Goal: Task Accomplishment & Management: Manage account settings

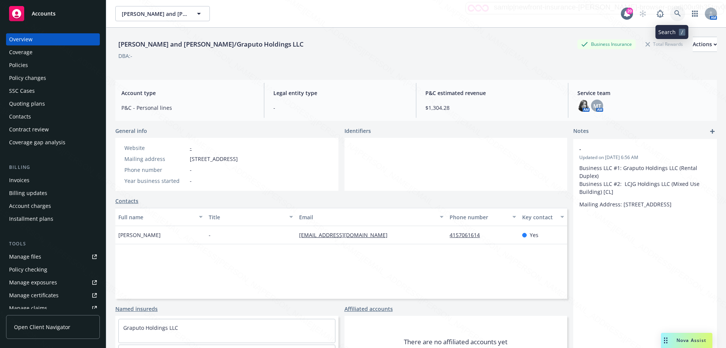
click at [674, 14] on icon at bounding box center [677, 13] width 7 height 7
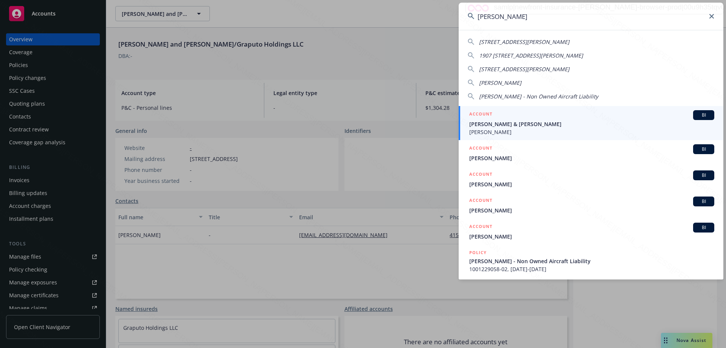
type input "nelson"
click at [498, 127] on span "ALISON NELSON & ERIC NELSON" at bounding box center [591, 124] width 245 height 8
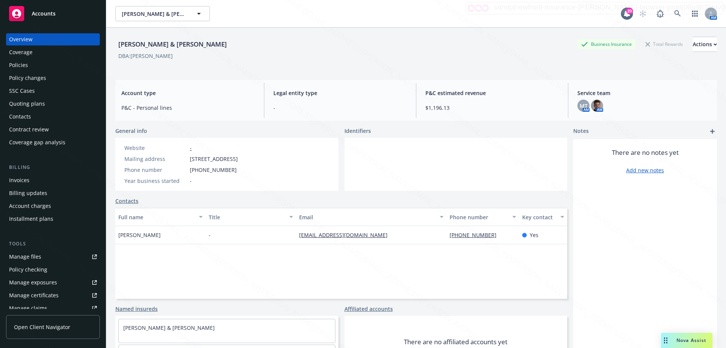
click at [16, 66] on div "Policies" at bounding box center [18, 65] width 19 height 12
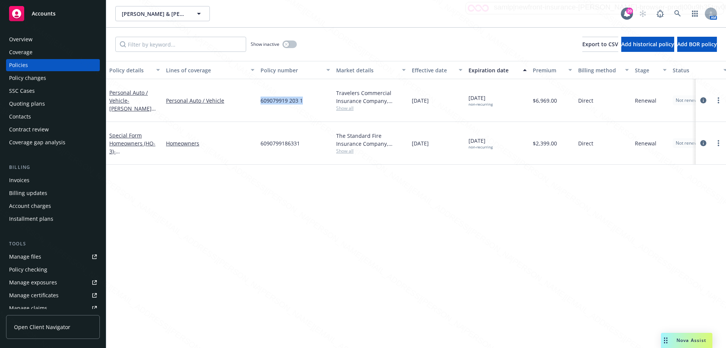
drag, startPoint x: 254, startPoint y: 94, endPoint x: 308, endPoint y: 96, distance: 54.1
click at [308, 96] on div "Personal Auto / Vehicle - Alison and Eric Nelson - Personal Auto / Vehicle Pers…" at bounding box center [471, 100] width 730 height 43
copy div "609079919 203 1"
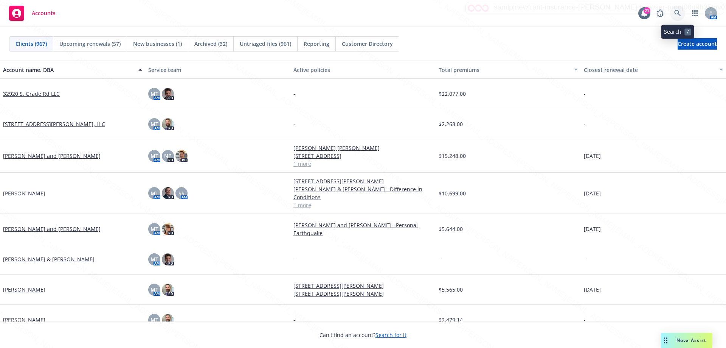
click at [680, 16] on icon at bounding box center [677, 13] width 7 height 7
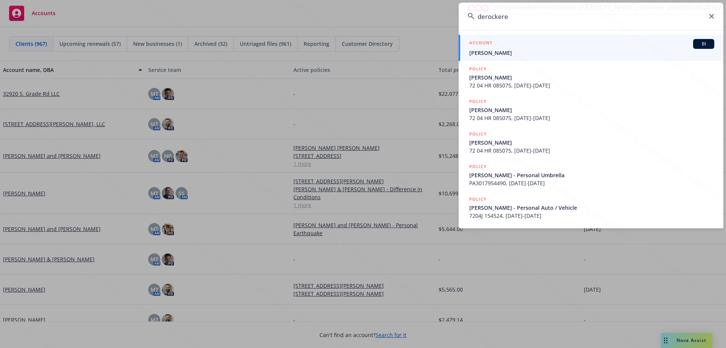
type input "derockere"
click at [496, 54] on span "[PERSON_NAME]" at bounding box center [591, 53] width 245 height 8
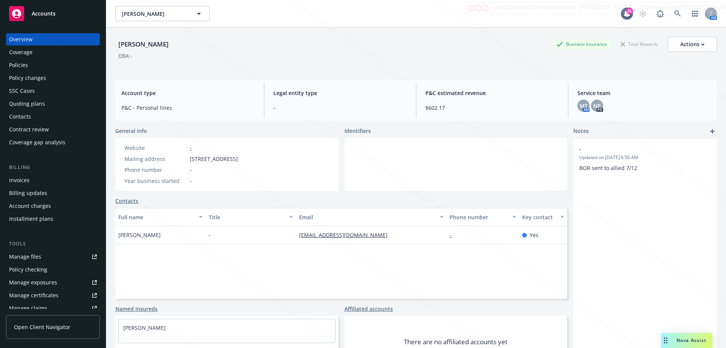
click at [22, 65] on div "Policies" at bounding box center [18, 65] width 19 height 12
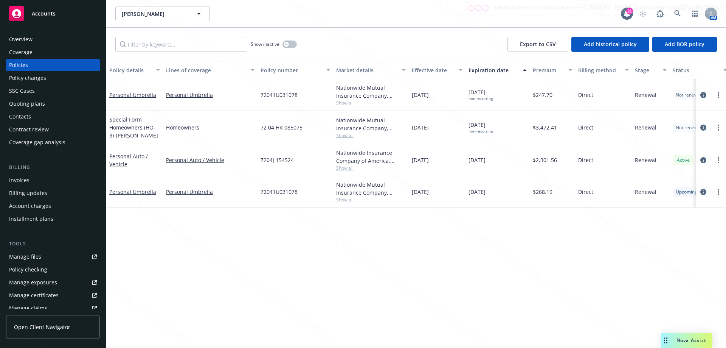
click at [339, 298] on div "Policy details Lines of coverage Policy number Market details Effective date Ex…" at bounding box center [416, 204] width 620 height 287
drag, startPoint x: 259, startPoint y: 160, endPoint x: 296, endPoint y: 158, distance: 37.8
click at [296, 158] on div "7204J 154524" at bounding box center [296, 160] width 76 height 32
copy span "7204J 154524"
click at [677, 12] on icon at bounding box center [677, 13] width 7 height 7
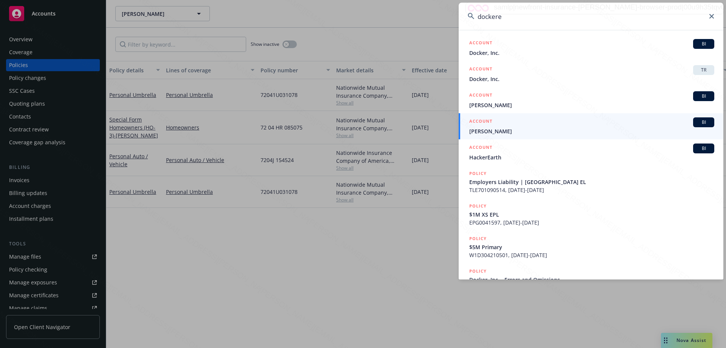
type input "dockere"
click at [497, 129] on span "[PERSON_NAME]" at bounding box center [591, 131] width 245 height 8
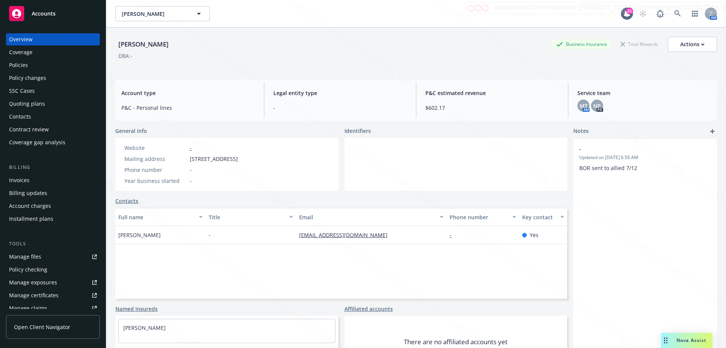
click at [23, 64] on div "Policies" at bounding box center [18, 65] width 19 height 12
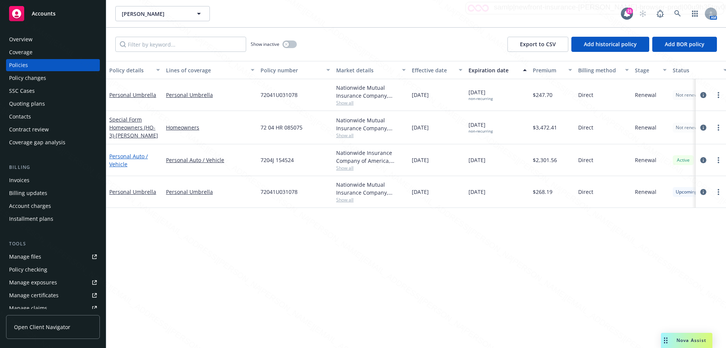
click at [126, 157] on link "Personal Auto / Vehicle" at bounding box center [128, 159] width 39 height 15
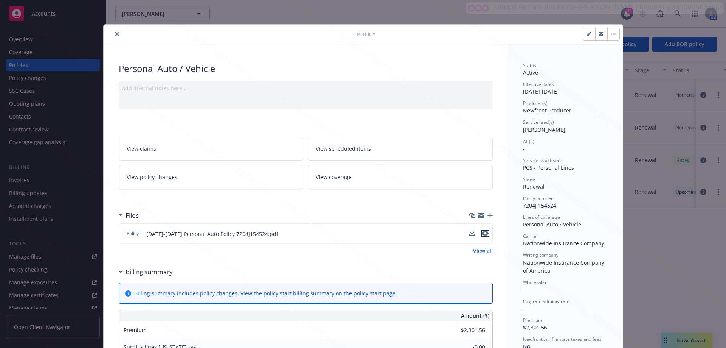
click at [483, 231] on icon "preview file" at bounding box center [485, 232] width 7 height 5
click at [115, 34] on icon "close" at bounding box center [117, 34] width 5 height 5
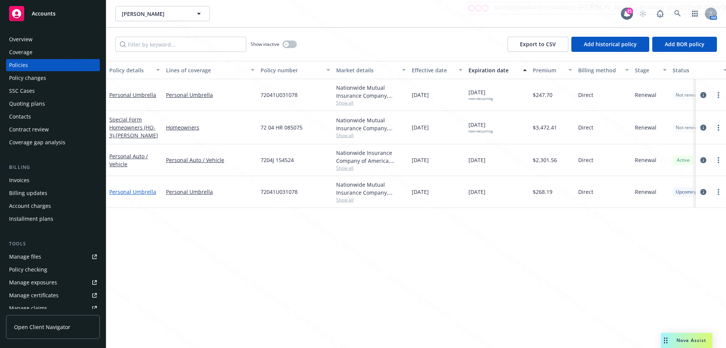
click at [123, 193] on link "Personal Umbrella" at bounding box center [132, 191] width 47 height 7
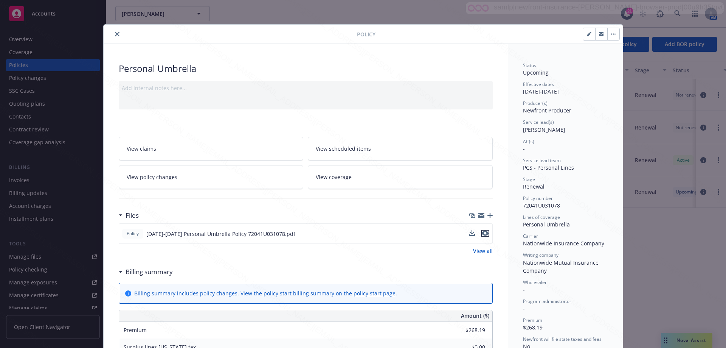
click at [483, 234] on icon "preview file" at bounding box center [485, 232] width 7 height 5
click at [113, 35] on button "close" at bounding box center [117, 33] width 9 height 9
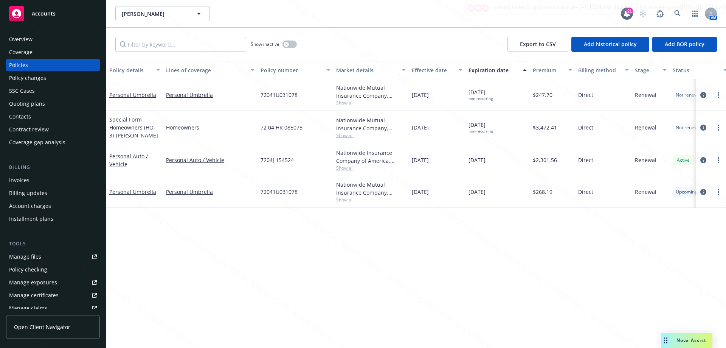
click at [29, 41] on div "Overview" at bounding box center [20, 39] width 23 height 12
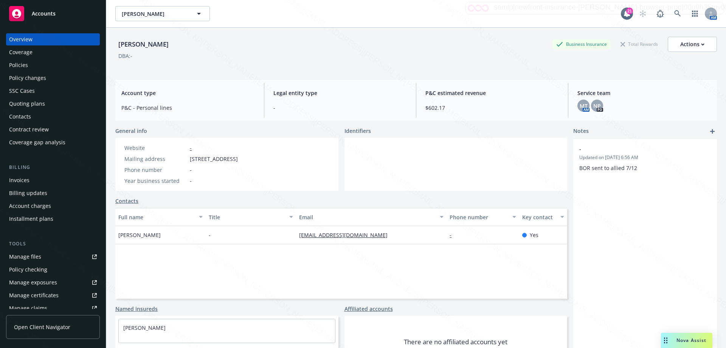
click at [382, 260] on div "Full name Title Email Phone number Key contact [PERSON_NAME] - [EMAIL_ADDRESS][…" at bounding box center [341, 253] width 452 height 91
click at [674, 12] on icon at bounding box center [677, 13] width 6 height 6
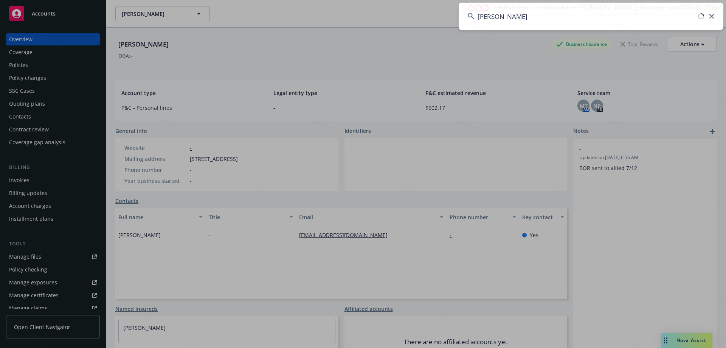
type input "[PERSON_NAME]"
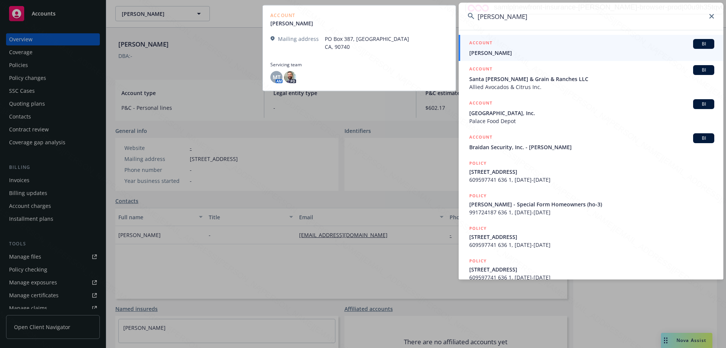
click at [478, 54] on span "[PERSON_NAME]" at bounding box center [591, 53] width 245 height 8
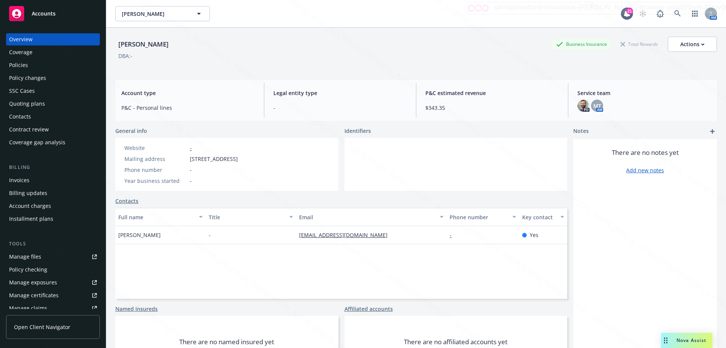
click at [19, 63] on div "Policies" at bounding box center [18, 65] width 19 height 12
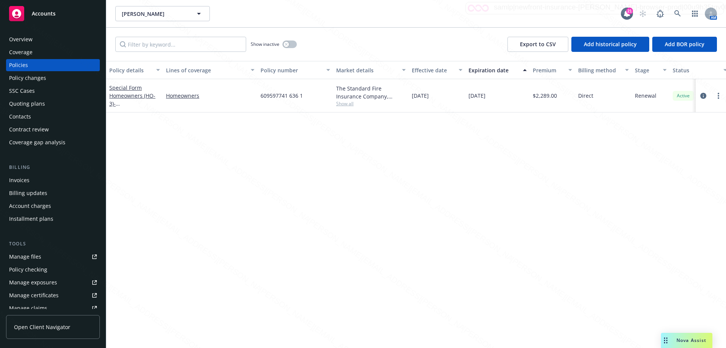
click at [12, 36] on div "Overview" at bounding box center [20, 39] width 23 height 12
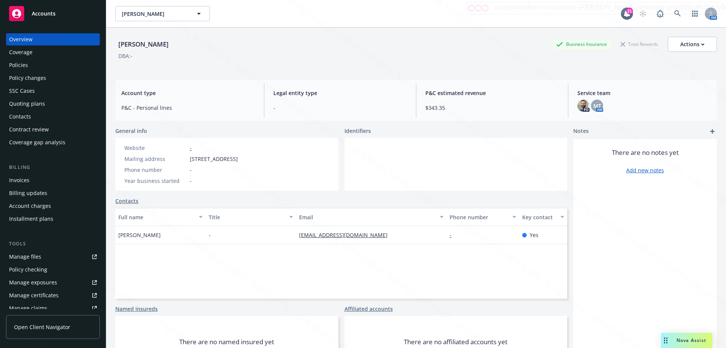
click at [121, 201] on link "Contacts" at bounding box center [126, 201] width 23 height 8
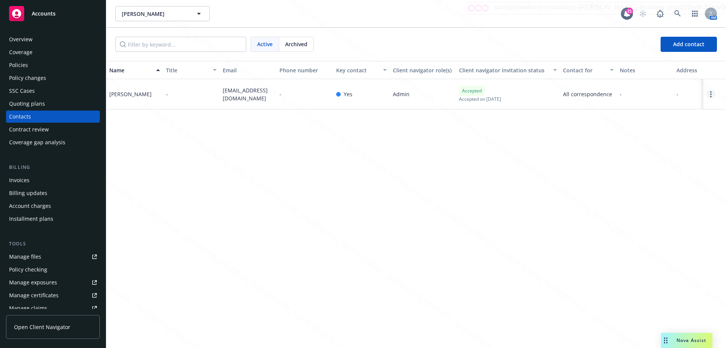
click at [709, 96] on link "Open options" at bounding box center [710, 94] width 9 height 9
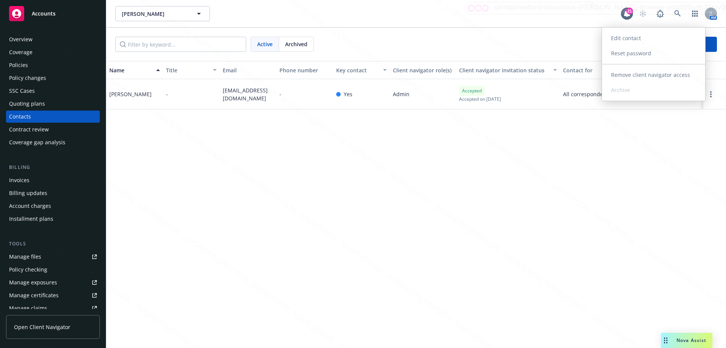
click at [633, 36] on link "Edit contact" at bounding box center [653, 38] width 103 height 15
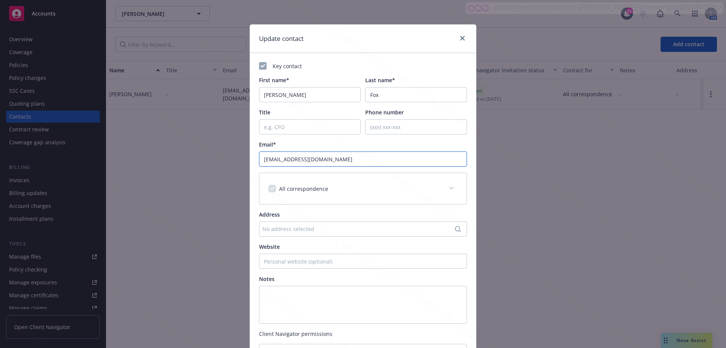
drag, startPoint x: 371, startPoint y: 159, endPoint x: 173, endPoint y: 152, distance: 197.9
click at [173, 152] on div "Update contact Key contact First name* [PERSON_NAME] Last name* [PERSON_NAME] T…" at bounding box center [363, 174] width 726 height 348
click at [409, 160] on input "[EMAIL_ADDRESS][DOMAIN_NAME]" at bounding box center [363, 158] width 208 height 15
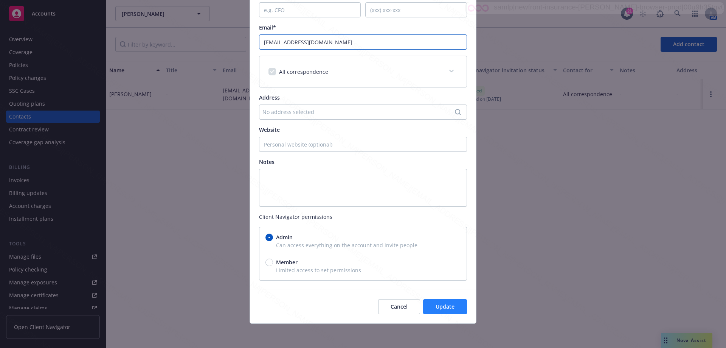
type input "[EMAIL_ADDRESS][DOMAIN_NAME]"
click at [440, 305] on span "Update" at bounding box center [445, 306] width 19 height 7
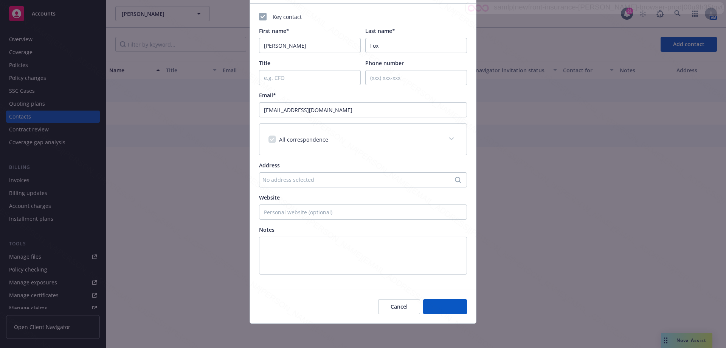
scroll to position [49, 0]
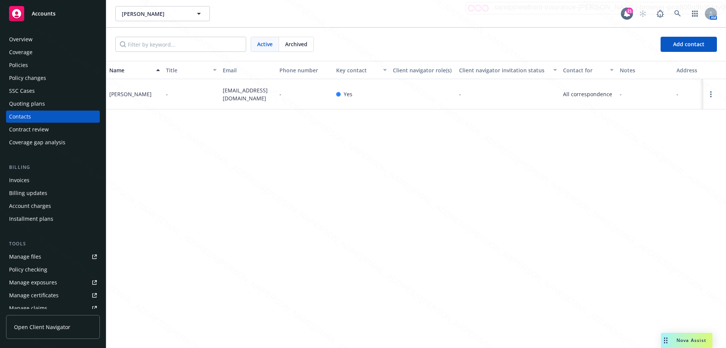
click at [16, 39] on div "Overview" at bounding box center [20, 39] width 23 height 12
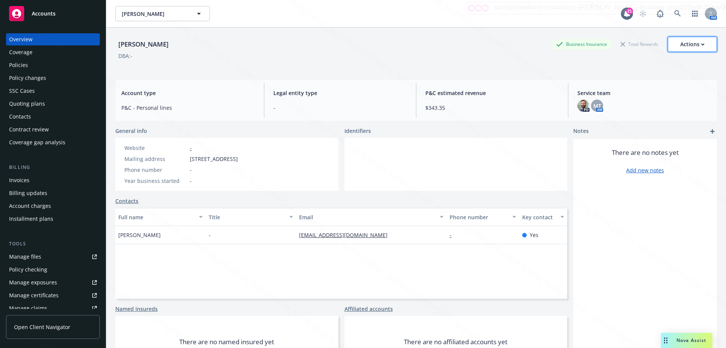
click at [684, 42] on div "Actions" at bounding box center [692, 44] width 24 height 14
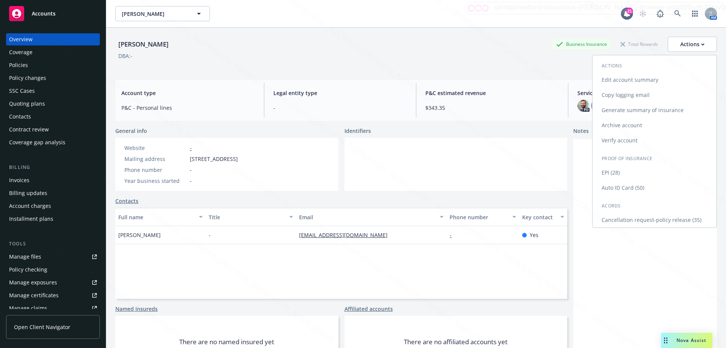
click at [621, 81] on link "Edit account summary" at bounding box center [655, 79] width 124 height 15
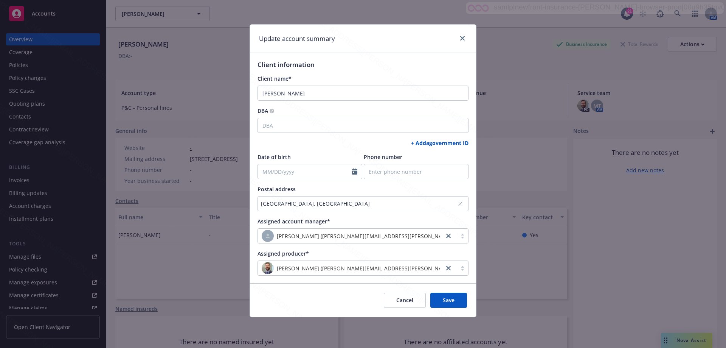
click at [377, 205] on div "[GEOGRAPHIC_DATA], [GEOGRAPHIC_DATA]" at bounding box center [359, 203] width 197 height 8
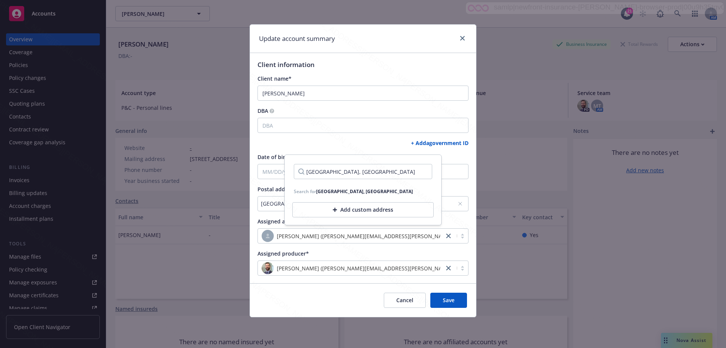
click at [460, 202] on icon at bounding box center [460, 203] width 5 height 5
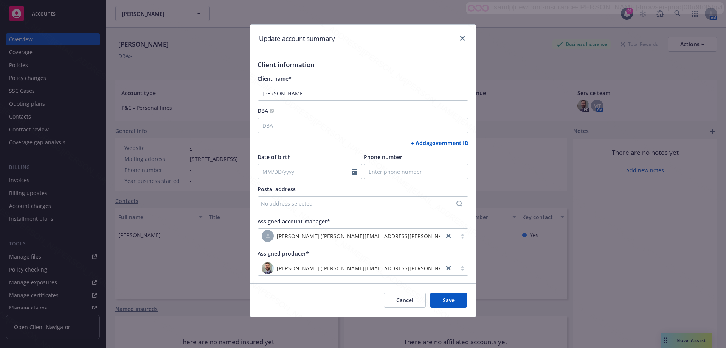
click at [380, 194] on div "Postal address No address selected" at bounding box center [363, 198] width 211 height 26
click at [383, 205] on div "No address selected" at bounding box center [359, 203] width 197 height 8
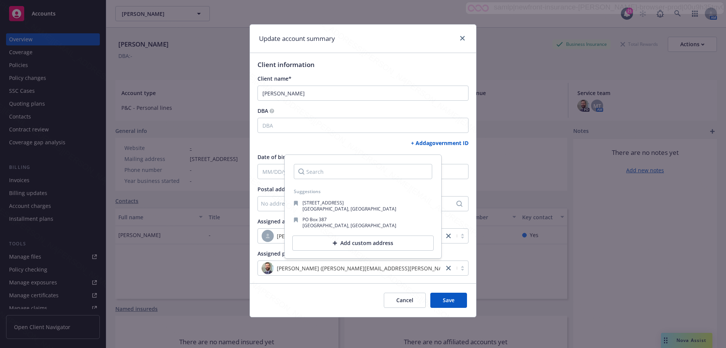
drag, startPoint x: 384, startPoint y: 203, endPoint x: 370, endPoint y: 237, distance: 37.5
click at [370, 237] on div "Add custom address" at bounding box center [362, 242] width 141 height 15
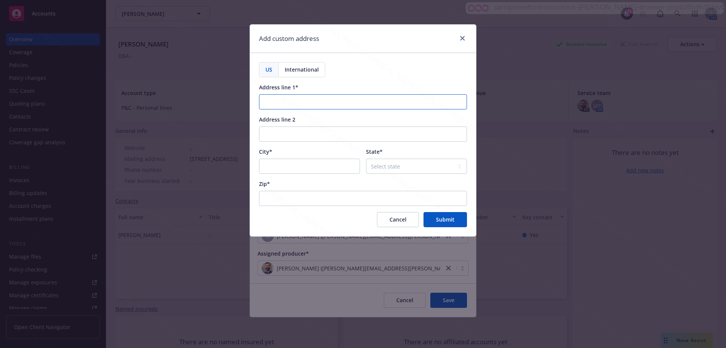
click at [283, 102] on input "Address line 1*" at bounding box center [363, 101] width 208 height 15
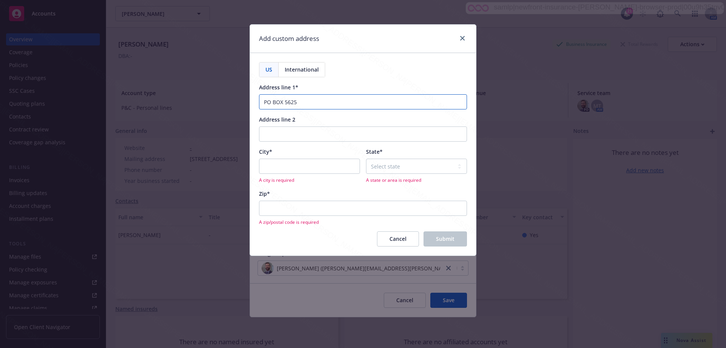
type input "PO BOX 5625"
drag, startPoint x: 278, startPoint y: 165, endPoint x: 277, endPoint y: 169, distance: 4.6
click at [277, 165] on input "City*" at bounding box center [309, 165] width 101 height 15
type input "Incline Village"
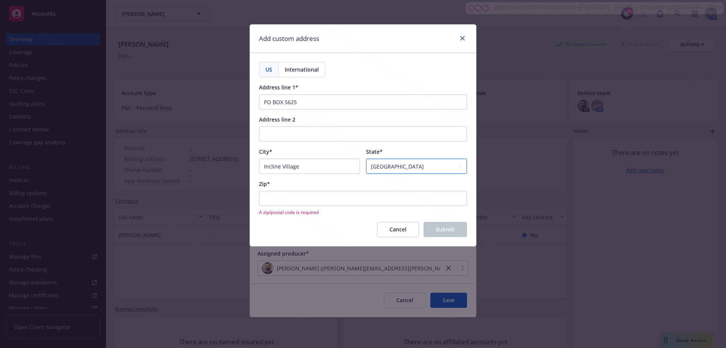
drag, startPoint x: 421, startPoint y: 166, endPoint x: 379, endPoint y: 168, distance: 42.4
click at [379, 168] on select "Select state [US_STATE] [US_STATE] [US_STATE] [US_STATE] [US_STATE] [PERSON_NAM…" at bounding box center [416, 165] width 101 height 15
select select "NE"
click at [366, 158] on select "Select state [US_STATE] [US_STATE] [US_STATE] [US_STATE] [US_STATE] [PERSON_NAM…" at bounding box center [416, 165] width 101 height 15
click at [284, 200] on input "Zip*" at bounding box center [363, 198] width 208 height 15
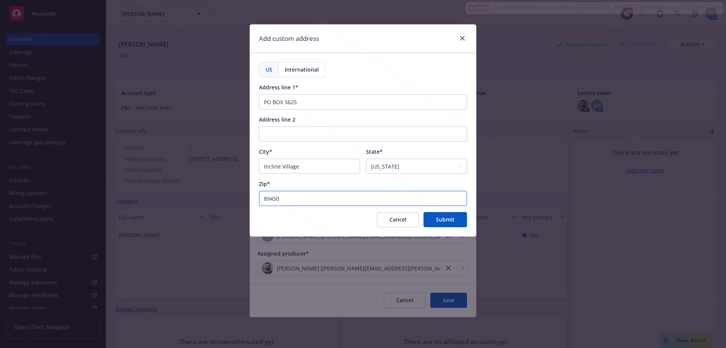
type input "89450"
click at [399, 171] on select "Select state [US_STATE] [US_STATE] [US_STATE] [US_STATE] [US_STATE] [PERSON_NAM…" at bounding box center [416, 165] width 101 height 15
select select "NV"
click at [366, 158] on select "Select state [US_STATE] [US_STATE] [US_STATE] [US_STATE] [US_STATE] [PERSON_NAM…" at bounding box center [416, 165] width 101 height 15
click at [436, 219] on span "Submit" at bounding box center [445, 219] width 19 height 7
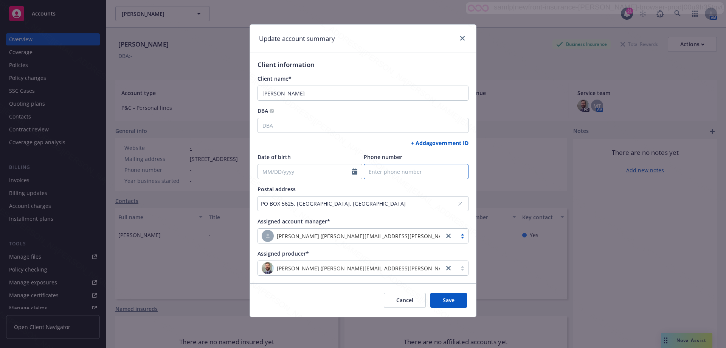
click at [382, 174] on input "Phone number" at bounding box center [416, 171] width 105 height 15
type input "[PHONE_NUMBER]"
click at [460, 297] on button "Save" at bounding box center [448, 299] width 37 height 15
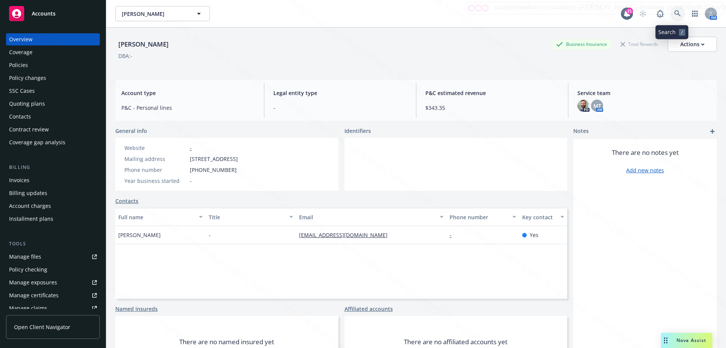
click at [674, 14] on icon at bounding box center [677, 13] width 6 height 6
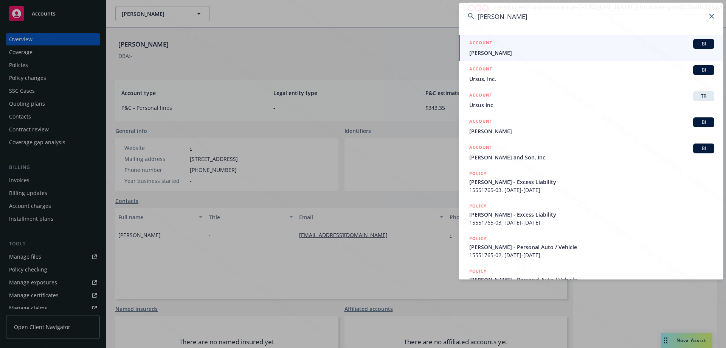
type input "[PERSON_NAME]"
click at [482, 54] on span "[PERSON_NAME]" at bounding box center [591, 53] width 245 height 8
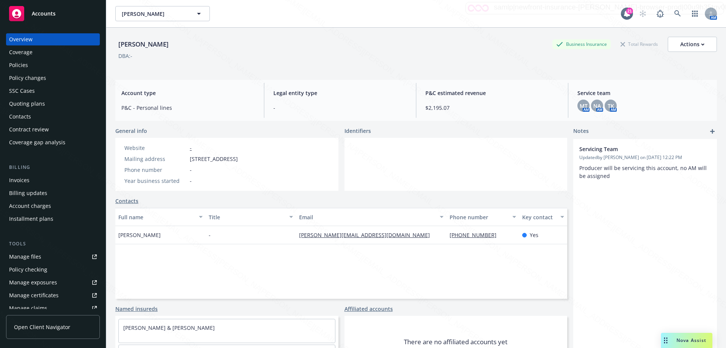
click at [12, 62] on div "Policies" at bounding box center [18, 65] width 19 height 12
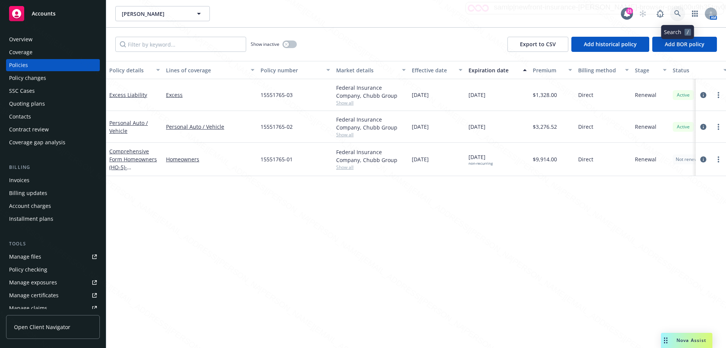
click at [679, 15] on icon at bounding box center [677, 13] width 7 height 7
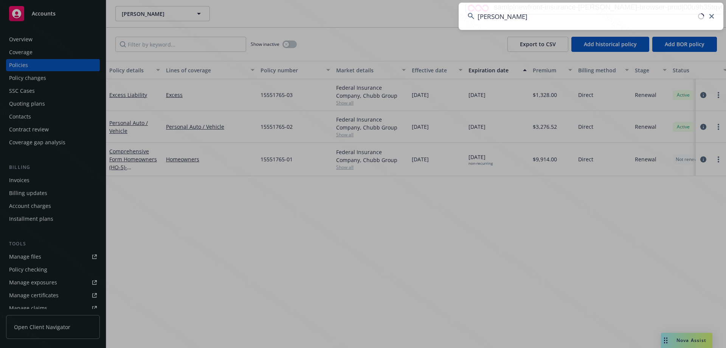
type input "[PERSON_NAME]"
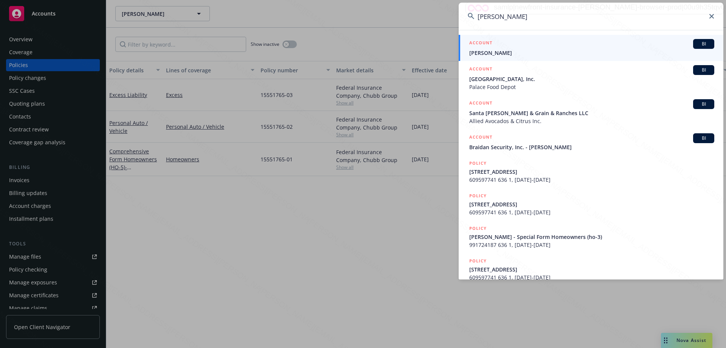
click at [484, 57] on link "ACCOUNT [PERSON_NAME]" at bounding box center [591, 48] width 265 height 26
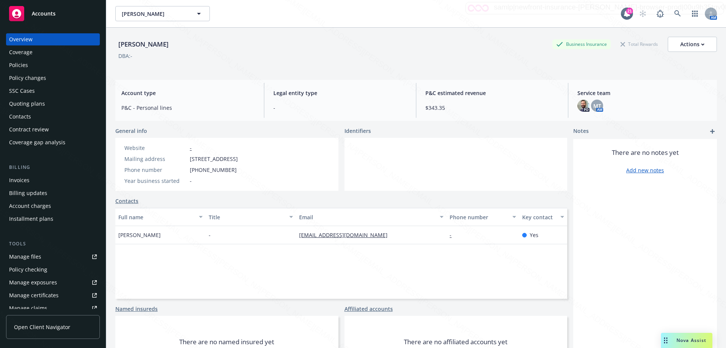
click at [23, 62] on div "Policies" at bounding box center [18, 65] width 19 height 12
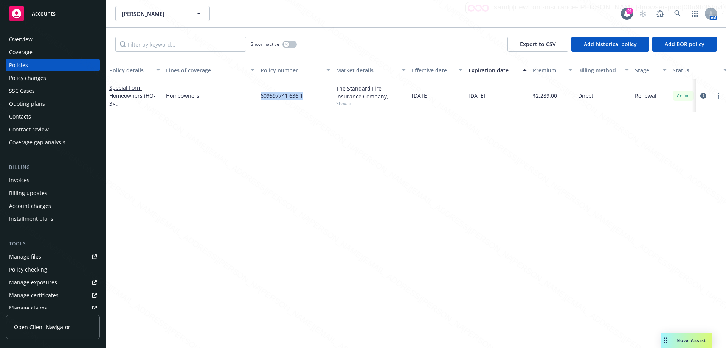
drag, startPoint x: 258, startPoint y: 94, endPoint x: 309, endPoint y: 95, distance: 50.3
click at [309, 95] on div "609597741 636 1" at bounding box center [296, 95] width 76 height 33
copy span "609597741 636 1"
click at [674, 11] on link at bounding box center [677, 13] width 15 height 15
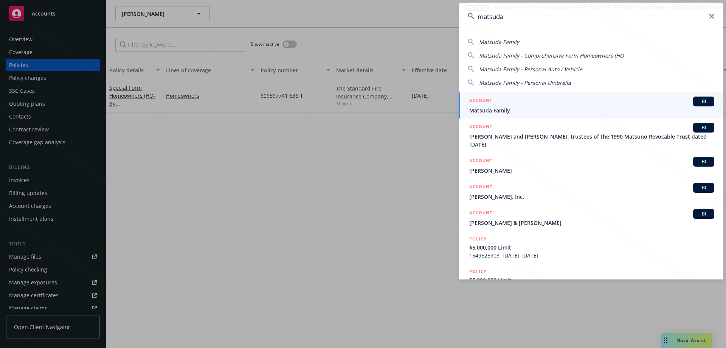
type input "matsuda"
click at [493, 112] on span "Matsuda Family" at bounding box center [591, 110] width 245 height 8
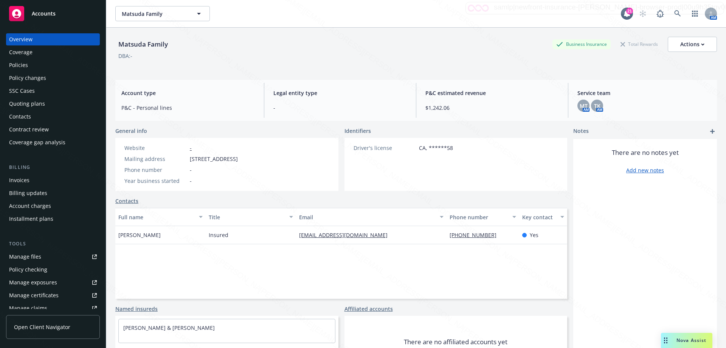
click at [24, 67] on div "Policies" at bounding box center [18, 65] width 19 height 12
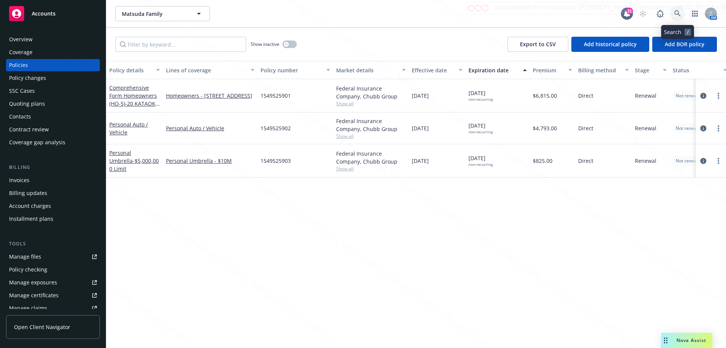
click at [671, 13] on link at bounding box center [677, 13] width 15 height 15
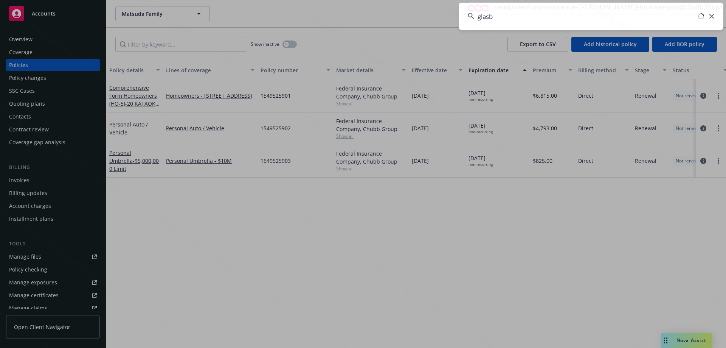
type input "[PERSON_NAME]"
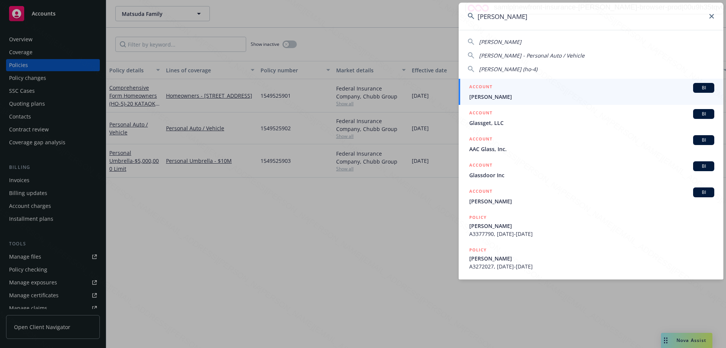
drag, startPoint x: 492, startPoint y: 96, endPoint x: 490, endPoint y: 92, distance: 4.1
click at [491, 96] on span "[PERSON_NAME]" at bounding box center [591, 97] width 245 height 8
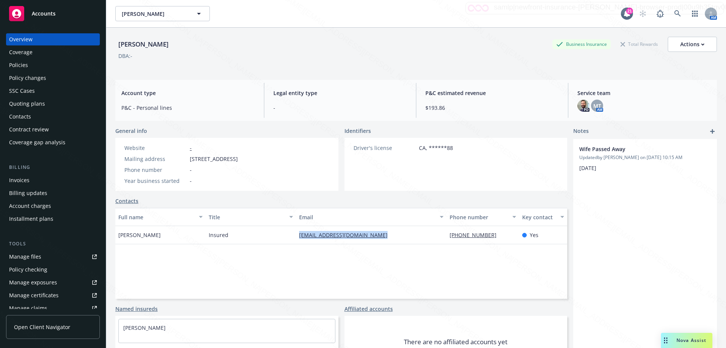
drag, startPoint x: 384, startPoint y: 236, endPoint x: 295, endPoint y: 234, distance: 88.9
click at [296, 234] on div "[EMAIL_ADDRESS][DOMAIN_NAME]" at bounding box center [371, 235] width 151 height 18
click at [296, 235] on div "[EMAIL_ADDRESS][DOMAIN_NAME]" at bounding box center [371, 235] width 151 height 18
drag, startPoint x: 286, startPoint y: 231, endPoint x: 390, endPoint y: 236, distance: 103.4
click at [390, 236] on div "[PERSON_NAME] Insured [EMAIL_ADDRESS][DOMAIN_NAME] [PHONE_NUMBER] Yes" at bounding box center [341, 235] width 452 height 18
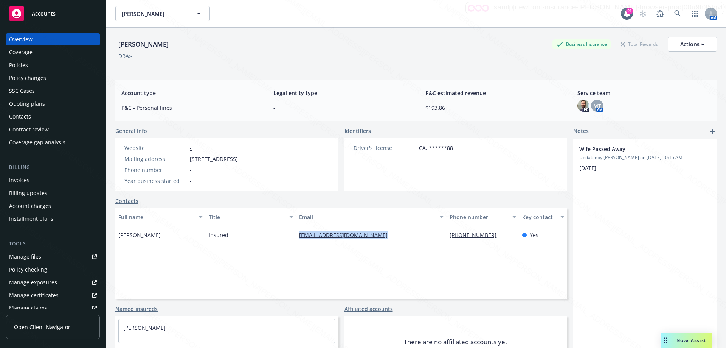
copy div "[EMAIL_ADDRESS][DOMAIN_NAME]"
